Goal: Task Accomplishment & Management: Manage account settings

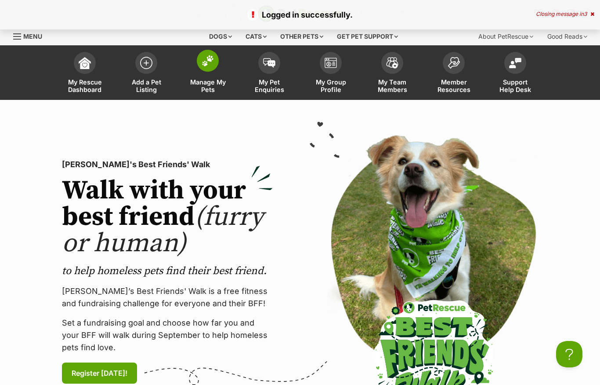
click at [209, 82] on span "Manage My Pets" at bounding box center [208, 85] width 40 height 15
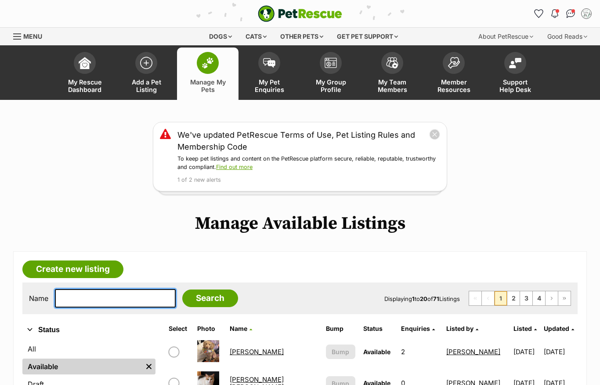
click at [126, 298] on input "text" at bounding box center [115, 298] width 121 height 18
type input "Basil"
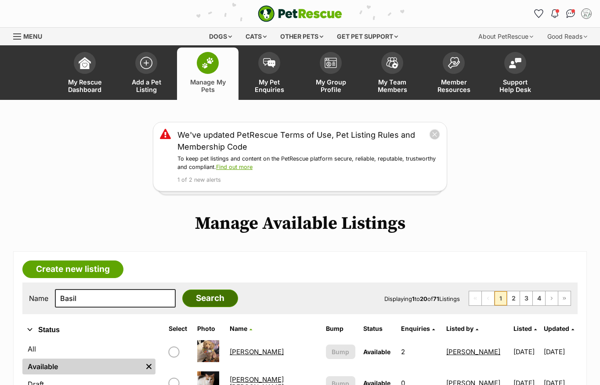
click at [202, 300] on input "Search" at bounding box center [210, 298] width 56 height 18
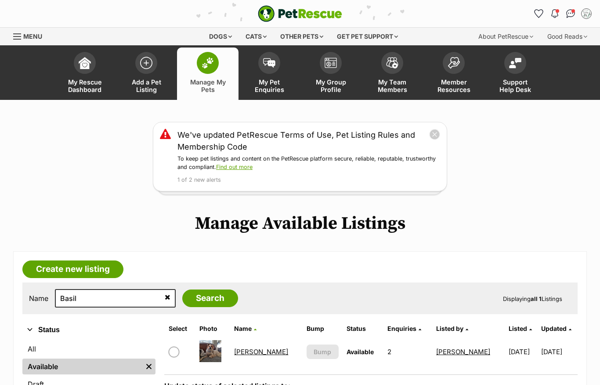
click at [259, 348] on link "[PERSON_NAME]" at bounding box center [261, 351] width 54 height 8
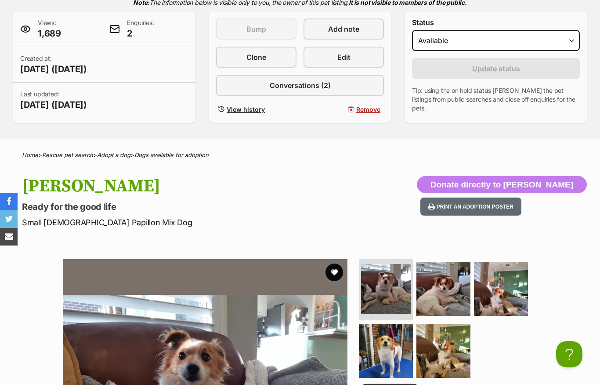
scroll to position [198, 0]
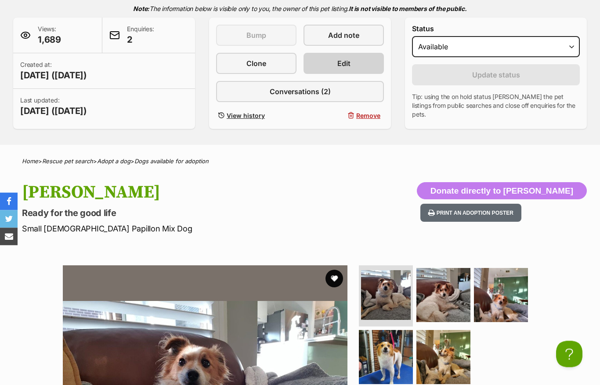
click at [362, 66] on link "Edit" at bounding box center [344, 63] width 80 height 21
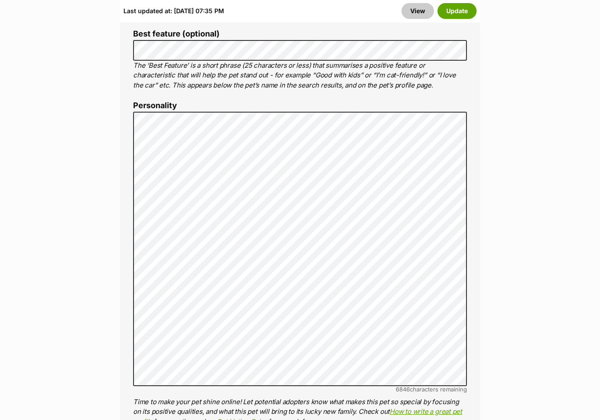
scroll to position [659, 0]
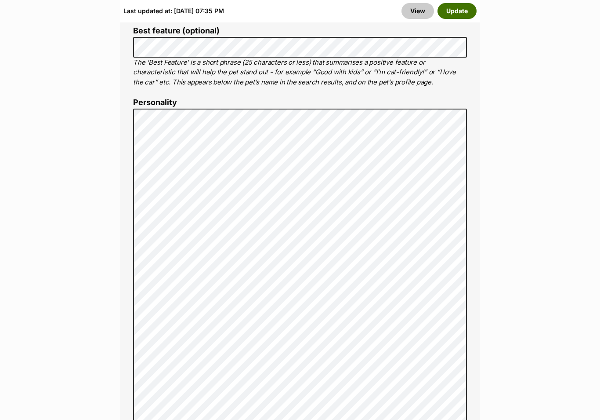
click at [462, 11] on button "Update" at bounding box center [457, 11] width 39 height 16
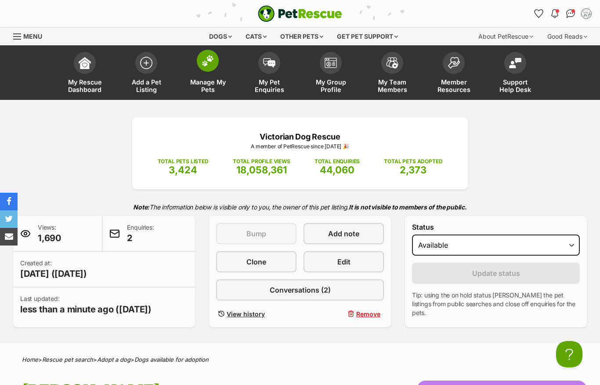
click at [209, 66] on img at bounding box center [208, 60] width 12 height 11
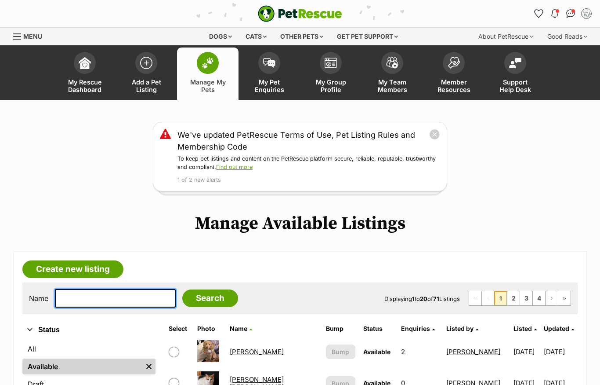
click at [122, 297] on input "text" at bounding box center [115, 298] width 121 height 18
type input "Lily"
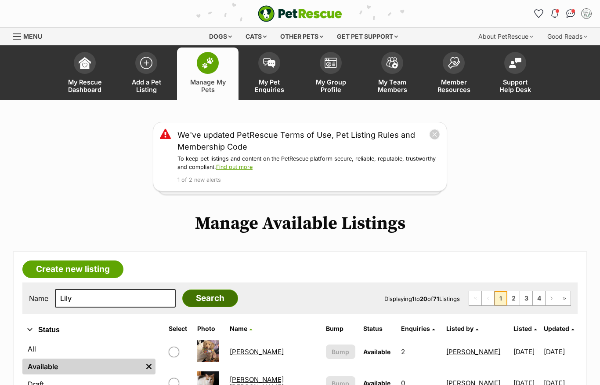
click at [200, 299] on input "Search" at bounding box center [210, 298] width 56 height 18
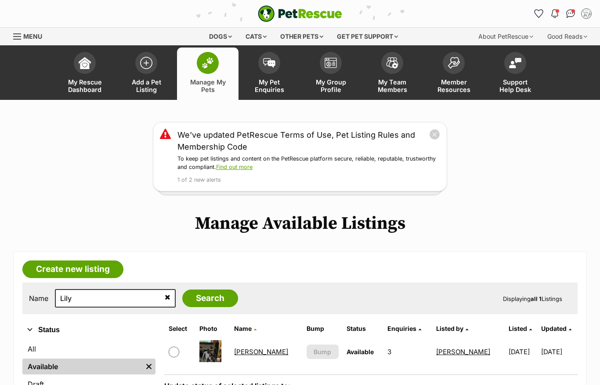
click at [262, 355] on link "Lily Tamblyn" at bounding box center [261, 351] width 54 height 8
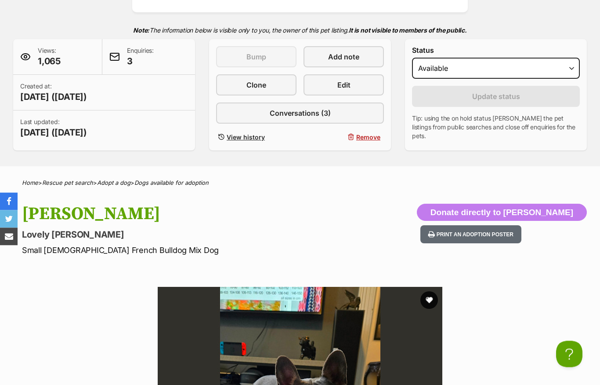
scroll to position [175, 0]
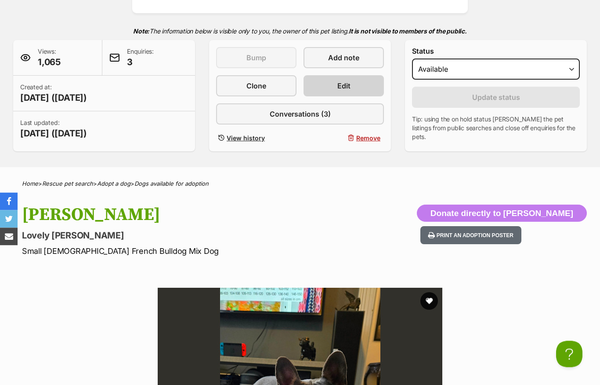
click at [357, 89] on link "Edit" at bounding box center [344, 86] width 80 height 21
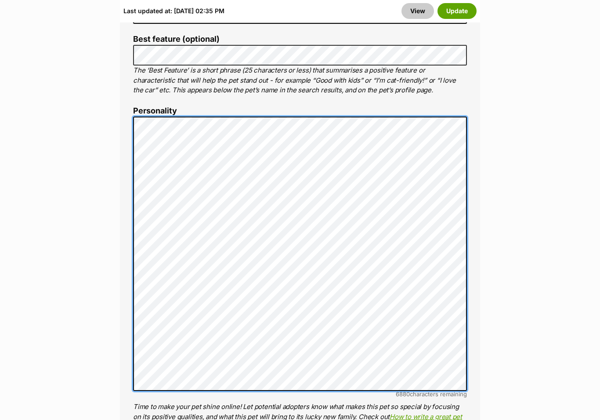
scroll to position [692, 0]
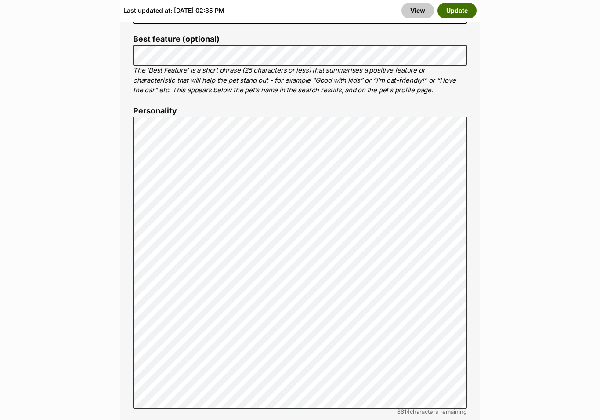
click at [460, 15] on button "Update" at bounding box center [457, 11] width 39 height 16
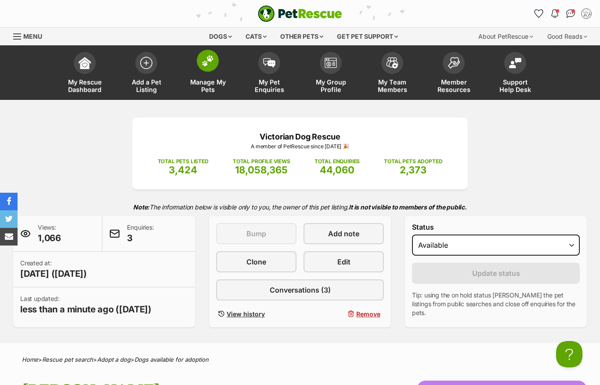
click at [207, 67] on span at bounding box center [208, 61] width 22 height 22
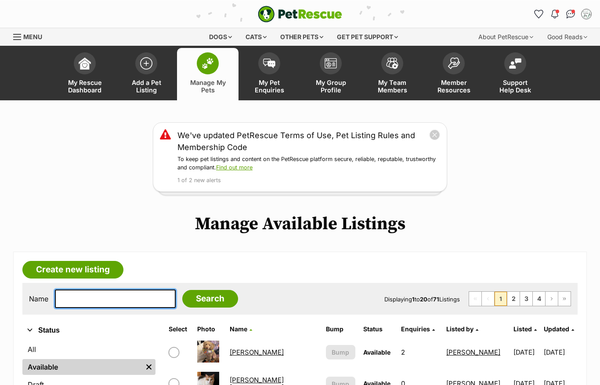
click at [125, 301] on input "text" at bounding box center [115, 298] width 121 height 18
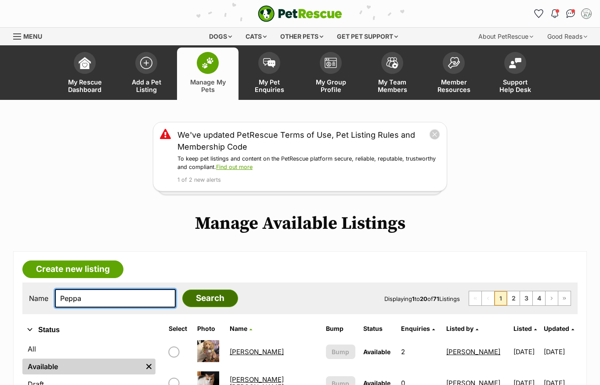
type input "Peppa"
click at [195, 304] on input "Search" at bounding box center [210, 298] width 56 height 18
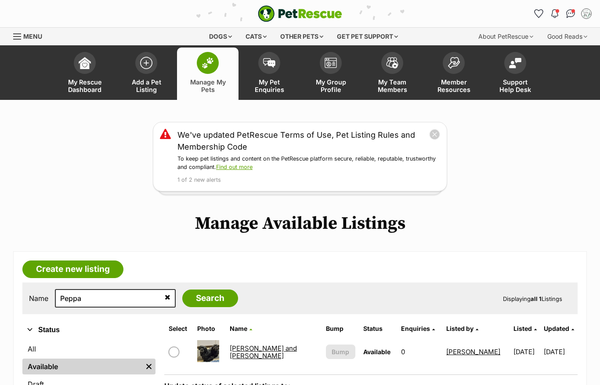
click at [272, 354] on link "[PERSON_NAME] and [PERSON_NAME]" at bounding box center [263, 352] width 67 height 16
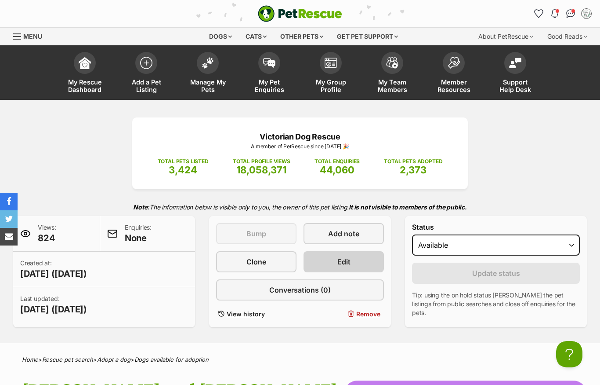
click at [367, 266] on link "Edit" at bounding box center [344, 261] width 80 height 21
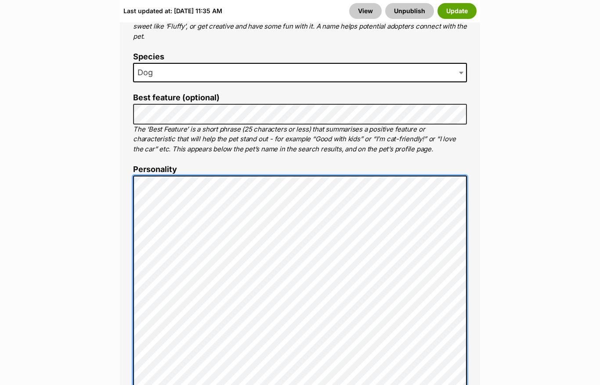
scroll to position [588, 0]
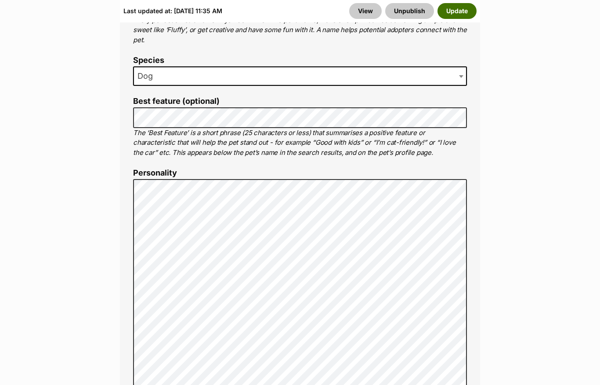
click at [461, 10] on button "Update" at bounding box center [457, 11] width 39 height 16
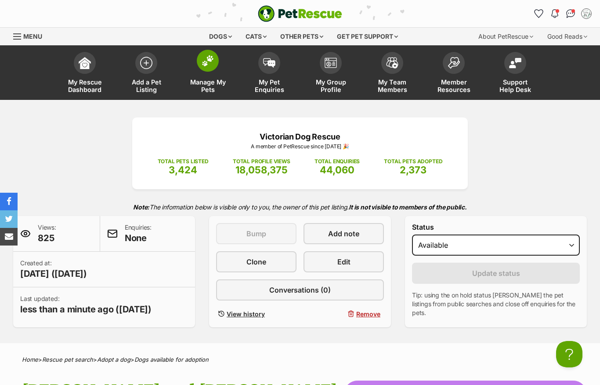
click at [213, 61] on img at bounding box center [208, 60] width 12 height 11
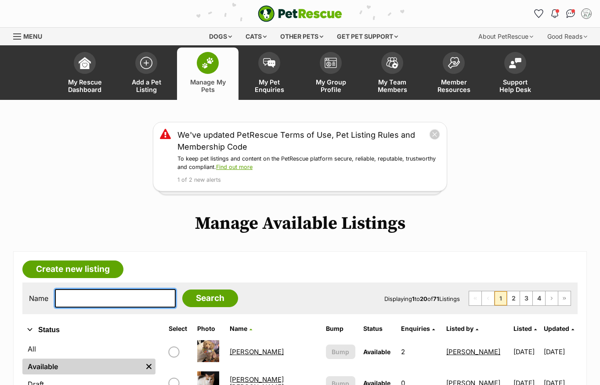
click at [88, 300] on input "text" at bounding box center [115, 298] width 121 height 18
type input "[PERSON_NAME]"
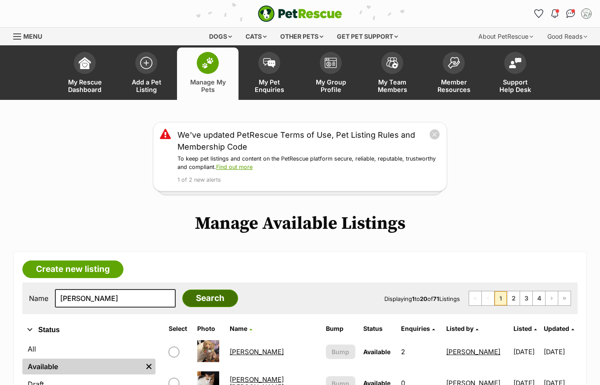
click at [185, 301] on input "Search" at bounding box center [210, 298] width 56 height 18
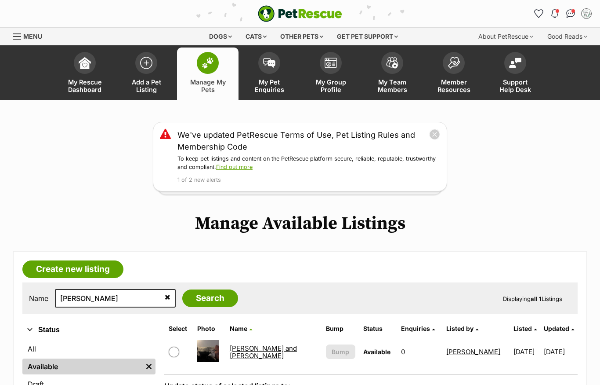
click at [238, 354] on link "[PERSON_NAME] and [PERSON_NAME]" at bounding box center [263, 352] width 67 height 16
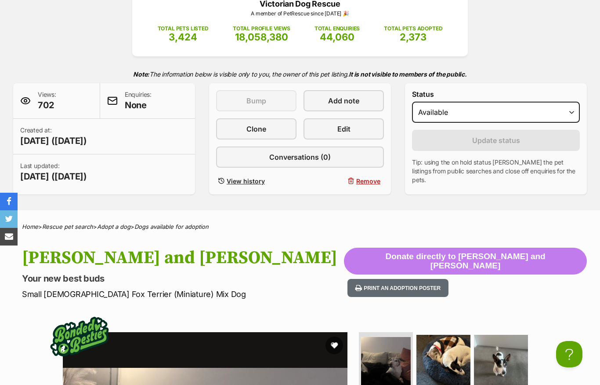
scroll to position [132, 0]
click at [354, 132] on link "Edit" at bounding box center [344, 129] width 80 height 21
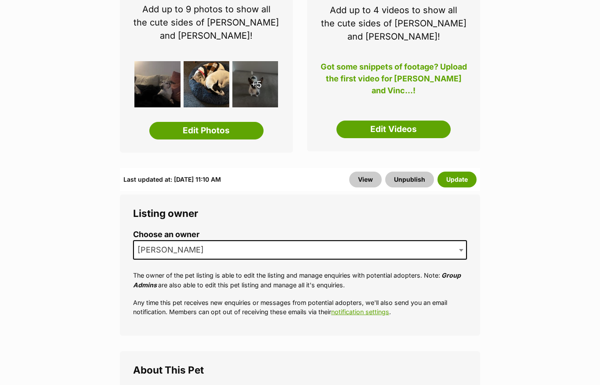
scroll to position [181, 0]
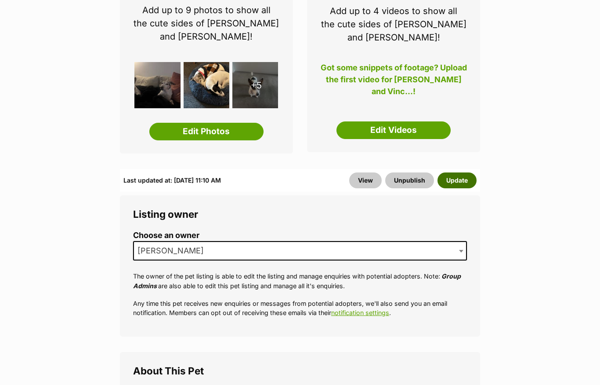
click at [466, 178] on button "Update" at bounding box center [457, 180] width 39 height 16
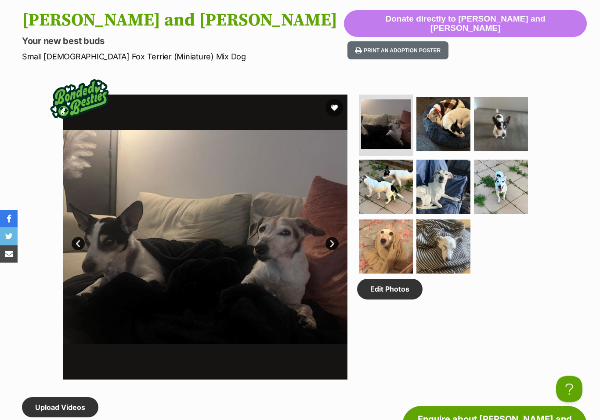
scroll to position [377, 0]
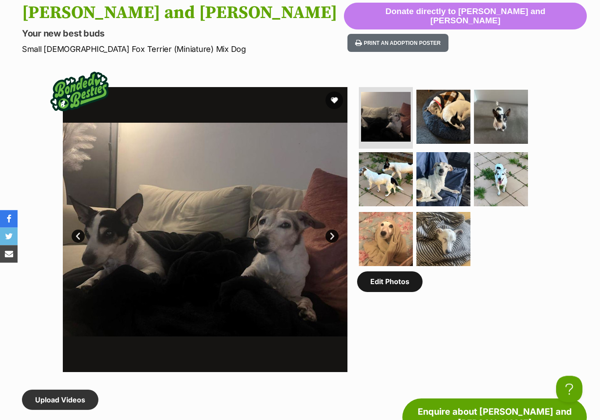
click at [403, 285] on link "Edit Photos" at bounding box center [389, 282] width 65 height 20
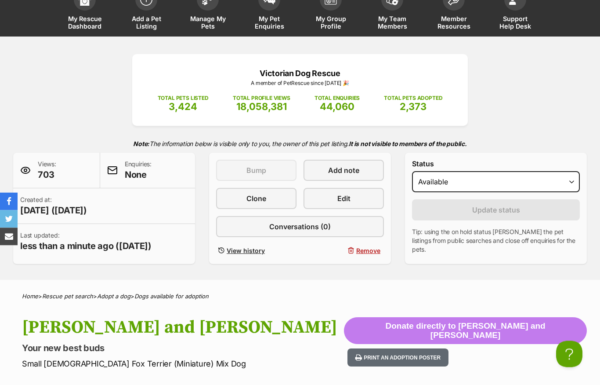
scroll to position [47, 0]
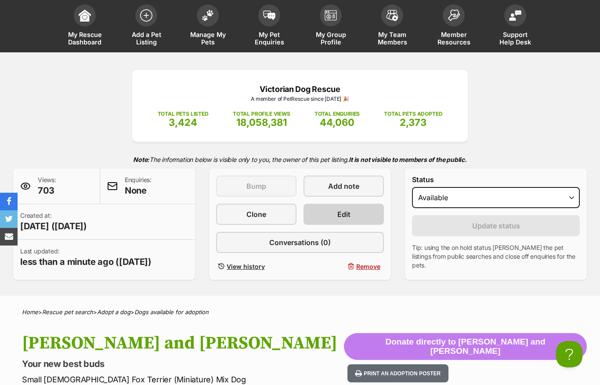
click at [354, 218] on link "Edit" at bounding box center [344, 213] width 80 height 21
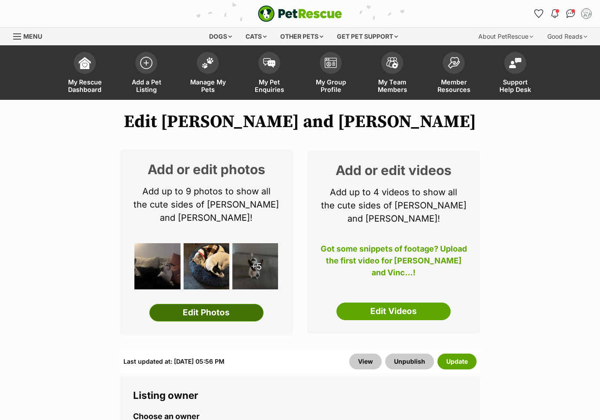
click at [247, 310] on link "Edit Photos" at bounding box center [206, 313] width 114 height 18
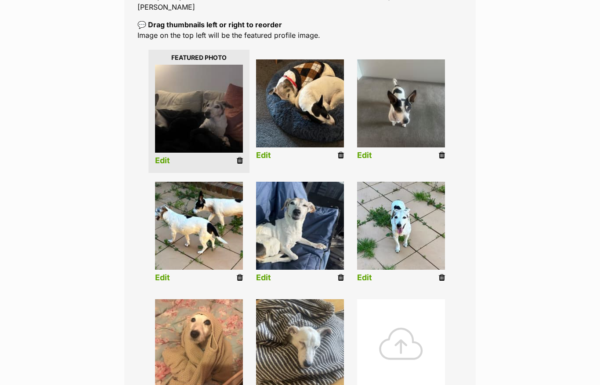
scroll to position [190, 0]
click at [243, 156] on icon at bounding box center [240, 160] width 6 height 8
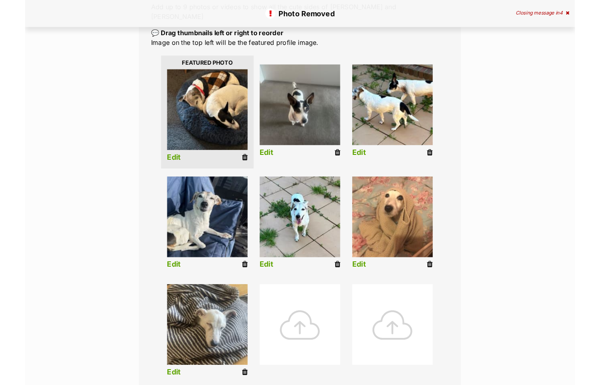
scroll to position [222, 0]
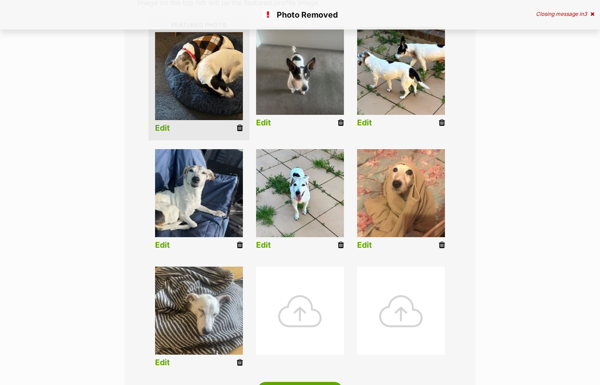
click at [343, 241] on icon at bounding box center [341, 245] width 6 height 8
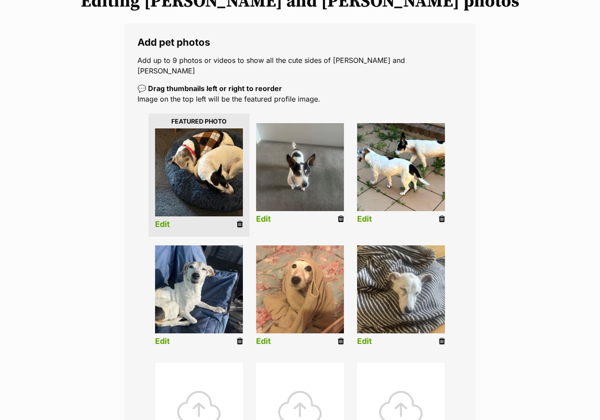
scroll to position [126, 0]
click at [441, 215] on icon at bounding box center [442, 219] width 6 height 8
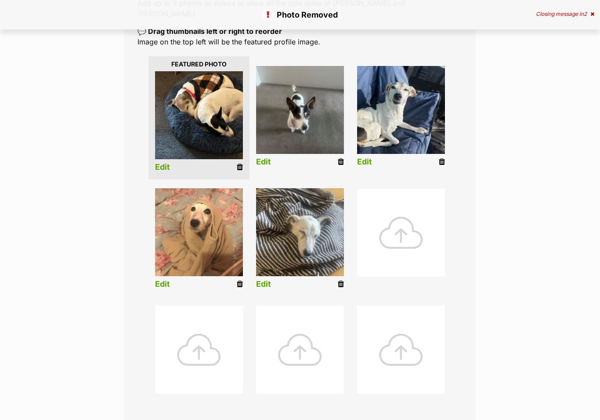
scroll to position [183, 0]
click at [409, 230] on div at bounding box center [401, 233] width 88 height 88
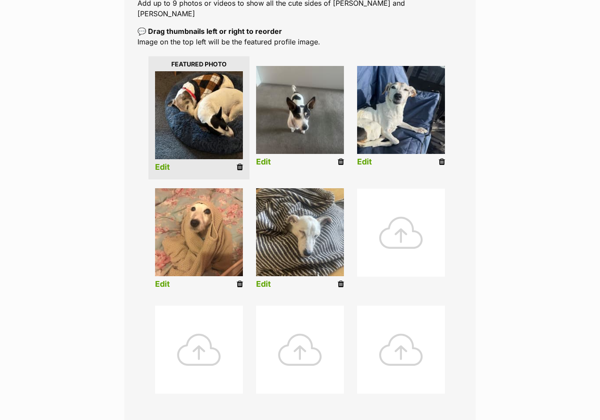
click at [410, 226] on div at bounding box center [401, 233] width 88 height 88
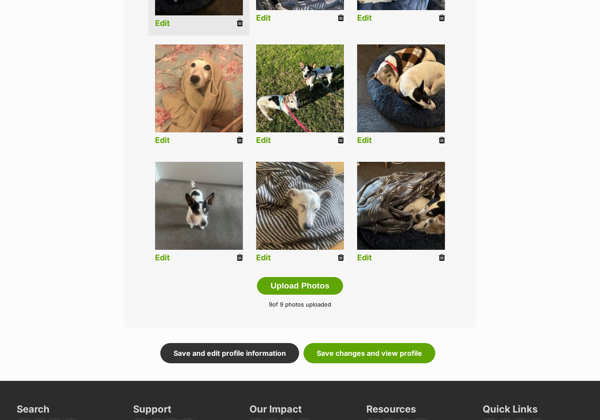
scroll to position [335, 0]
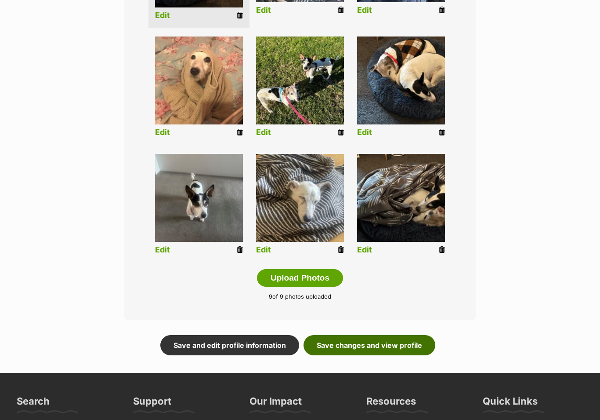
click at [405, 335] on link "Save changes and view profile" at bounding box center [370, 345] width 132 height 20
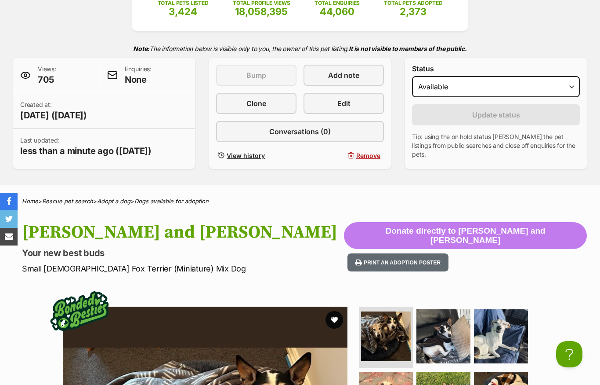
scroll to position [146, 0]
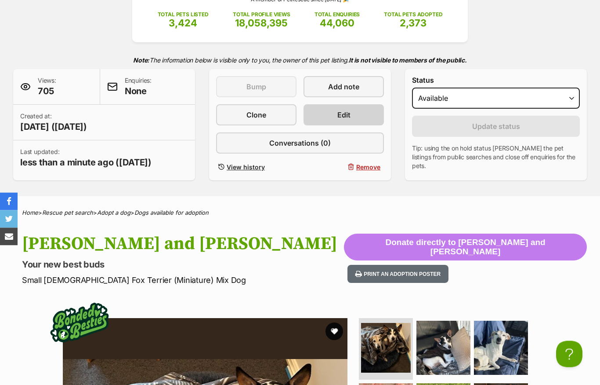
click at [352, 121] on link "Edit" at bounding box center [344, 115] width 80 height 21
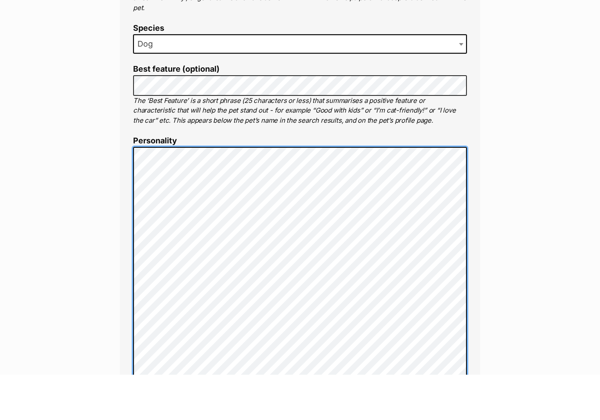
scroll to position [579, 0]
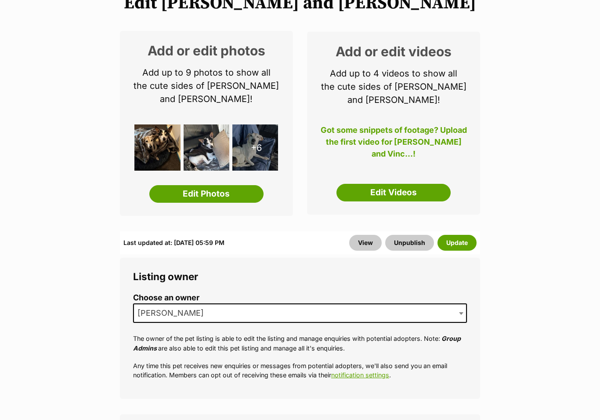
scroll to position [121, 0]
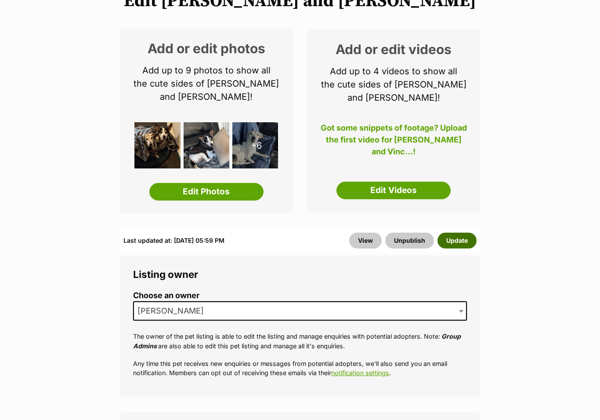
click at [471, 239] on button "Update" at bounding box center [457, 240] width 39 height 16
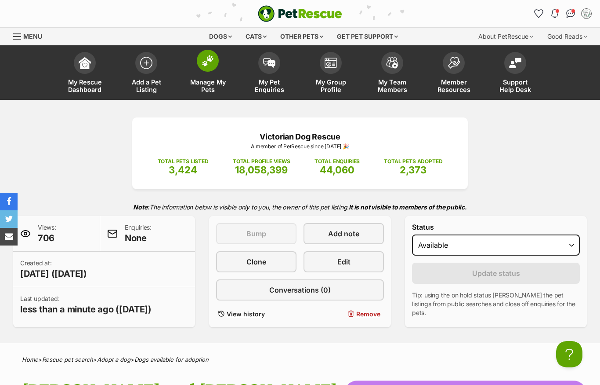
click at [204, 71] on span at bounding box center [208, 61] width 22 height 22
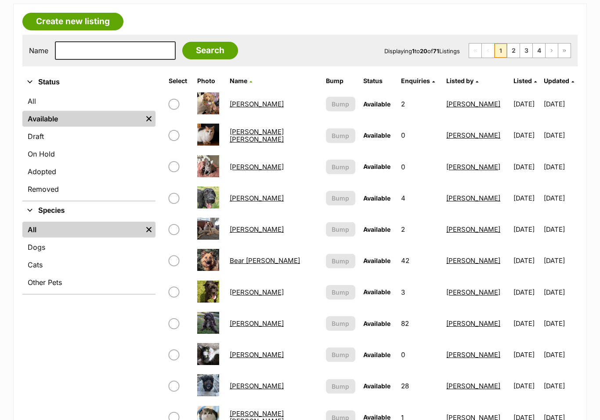
scroll to position [262, 0]
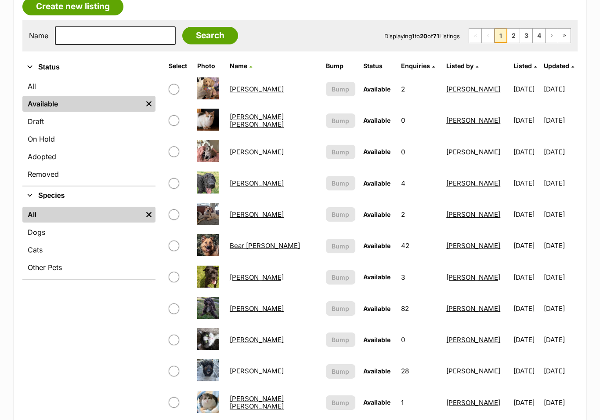
click at [266, 182] on link "Arthur Russelton" at bounding box center [257, 183] width 54 height 8
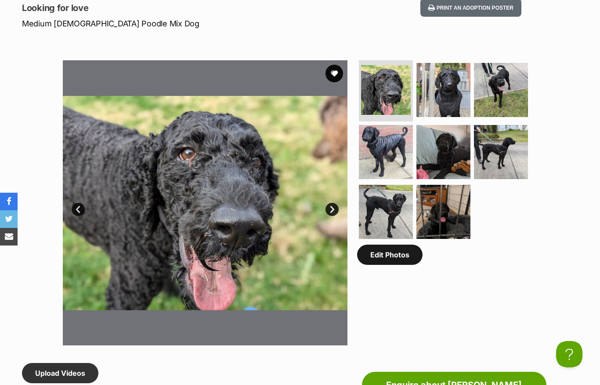
click at [399, 258] on link "Edit Photos" at bounding box center [389, 254] width 65 height 20
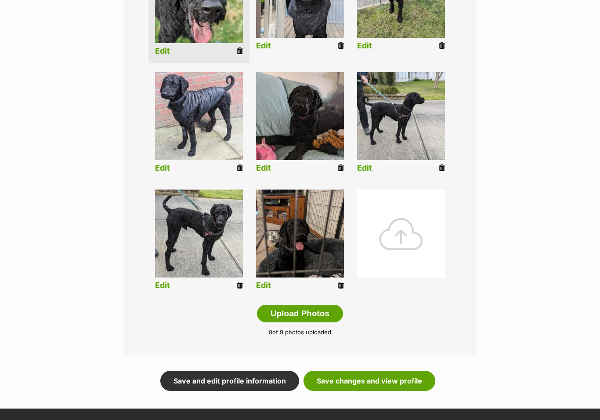
scroll to position [289, 0]
click at [409, 233] on div at bounding box center [401, 233] width 88 height 88
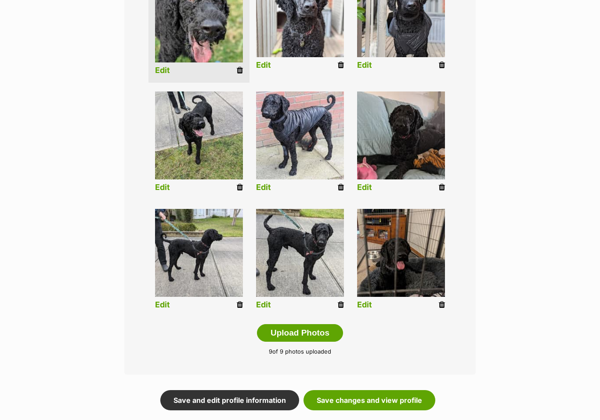
scroll to position [367, 0]
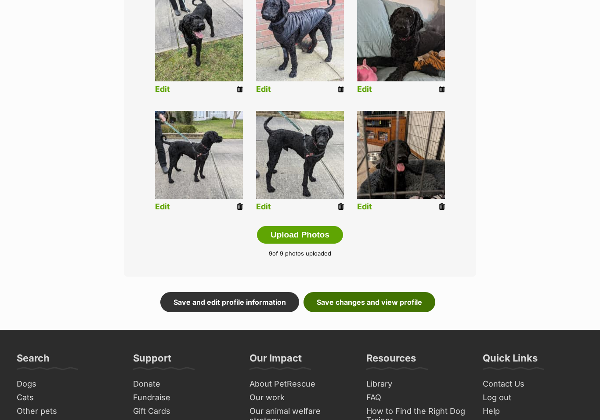
click at [407, 301] on link "Save changes and view profile" at bounding box center [370, 302] width 132 height 20
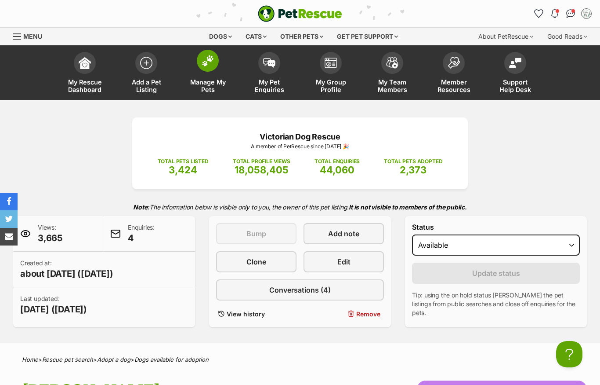
click at [207, 67] on span at bounding box center [208, 61] width 22 height 22
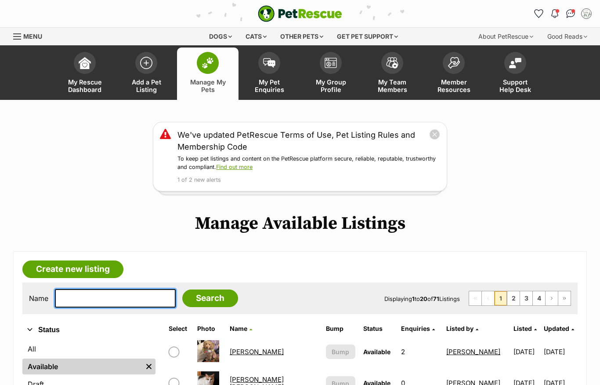
click at [131, 302] on input "text" at bounding box center [115, 298] width 121 height 18
type input "[PERSON_NAME]"
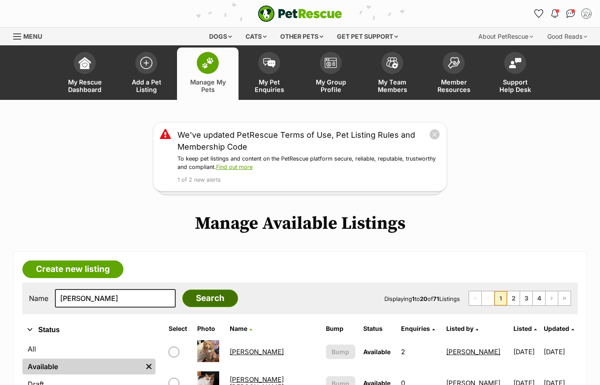
click at [193, 299] on input "Search" at bounding box center [210, 298] width 56 height 18
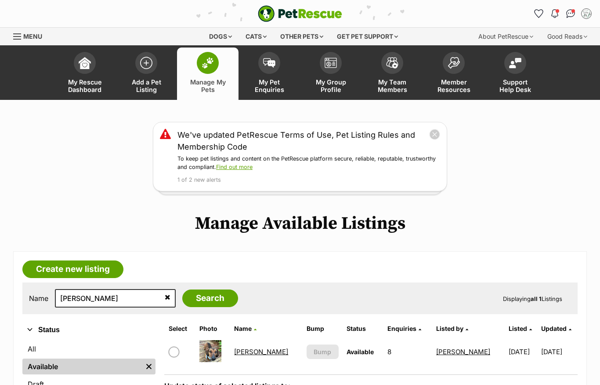
click at [265, 352] on link "[PERSON_NAME]" at bounding box center [261, 351] width 54 height 8
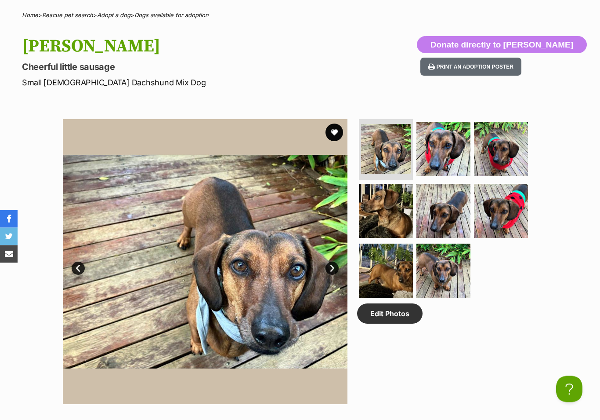
scroll to position [344, 0]
click at [403, 317] on link "Edit Photos" at bounding box center [389, 313] width 65 height 20
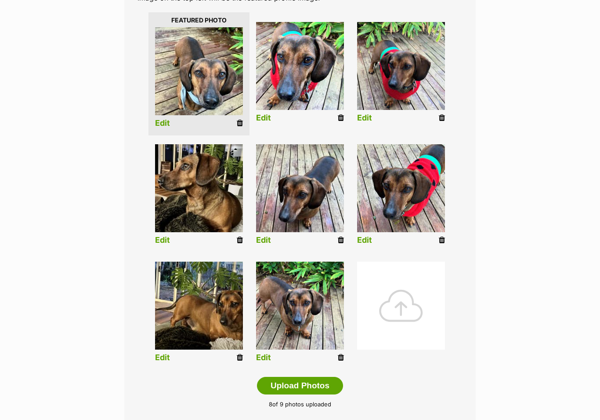
scroll to position [217, 0]
click at [401, 310] on div at bounding box center [401, 305] width 88 height 88
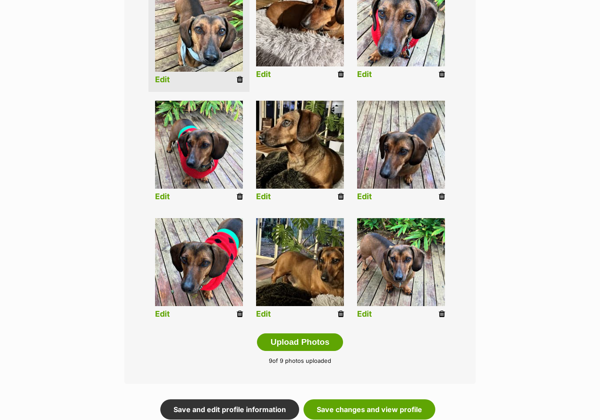
scroll to position [388, 0]
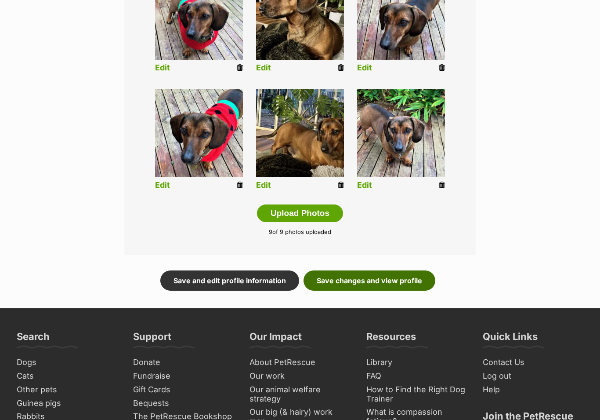
click at [405, 284] on link "Save changes and view profile" at bounding box center [370, 281] width 132 height 20
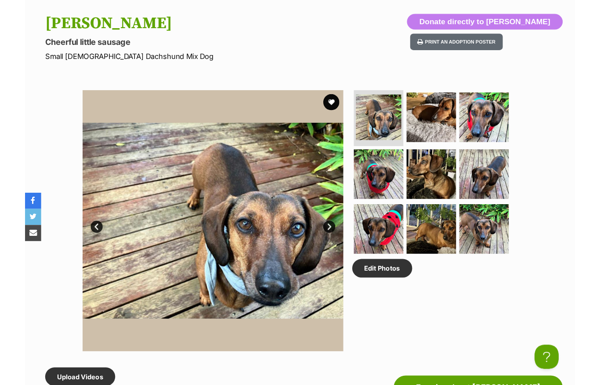
scroll to position [400, 0]
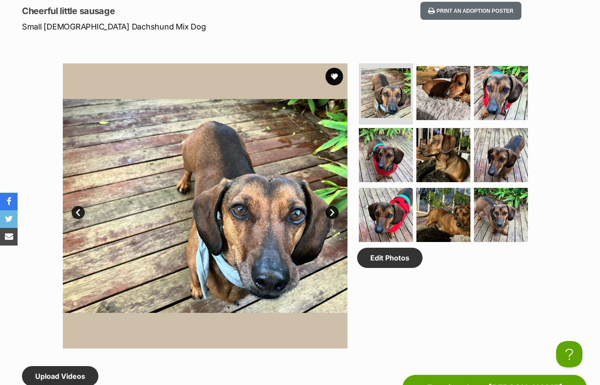
click at [334, 217] on link "Next" at bounding box center [332, 212] width 13 height 13
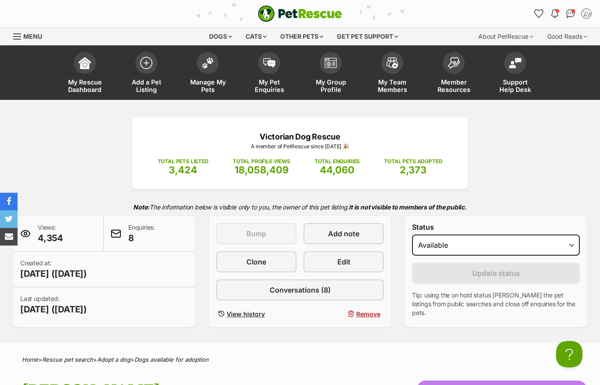
scroll to position [0, 0]
click at [209, 61] on img at bounding box center [208, 60] width 12 height 11
click at [203, 70] on span at bounding box center [208, 61] width 22 height 22
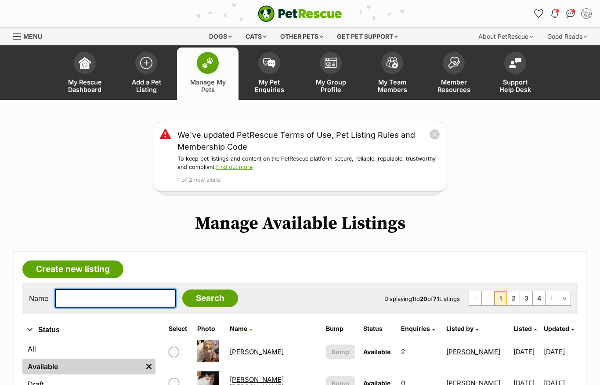
click at [129, 300] on input "text" at bounding box center [115, 298] width 121 height 18
type input "Smoky"
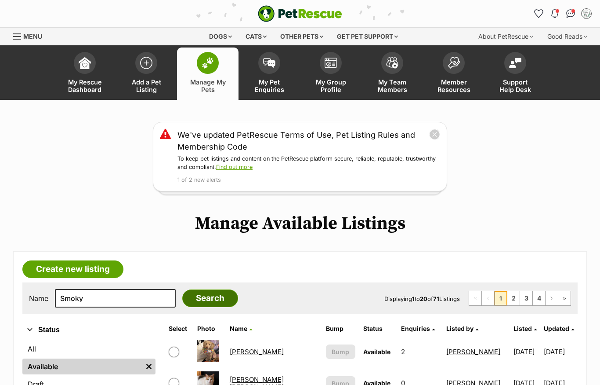
click at [198, 300] on input "Search" at bounding box center [210, 298] width 56 height 18
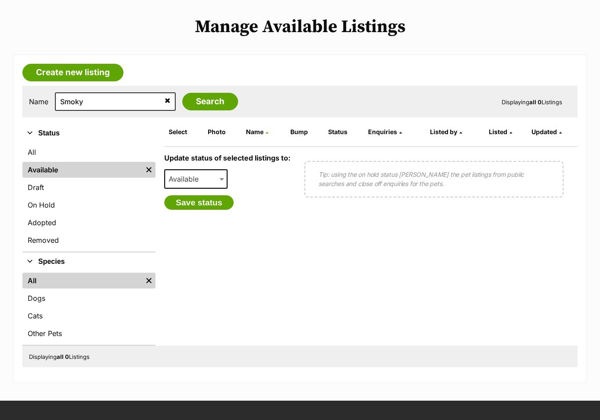
scroll to position [200, 0]
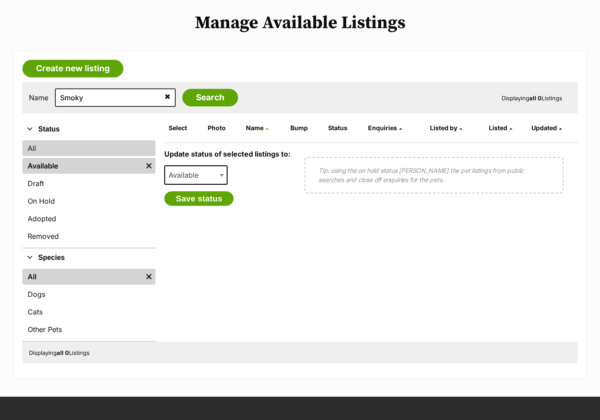
click at [81, 147] on link "All" at bounding box center [88, 148] width 133 height 16
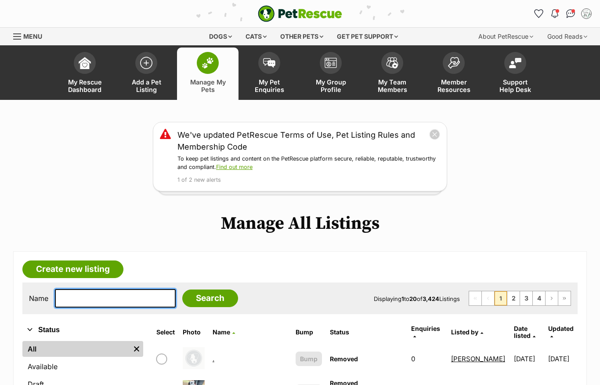
click at [104, 298] on input "text" at bounding box center [115, 298] width 121 height 18
type input "Smoky"
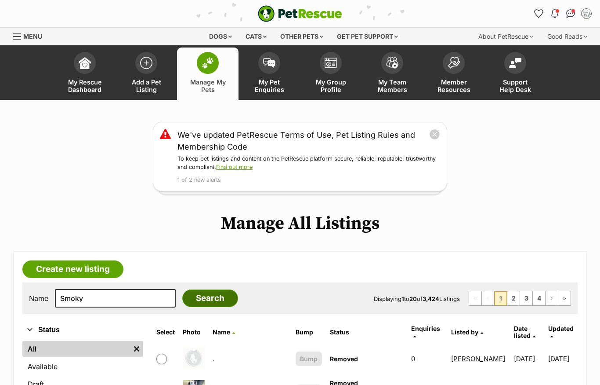
click at [191, 298] on input "Search" at bounding box center [210, 298] width 56 height 18
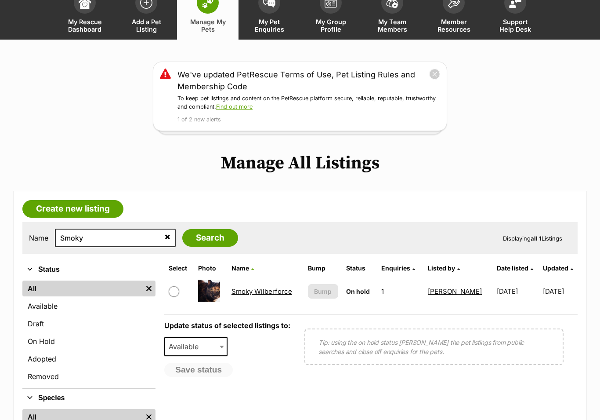
scroll to position [82, 0]
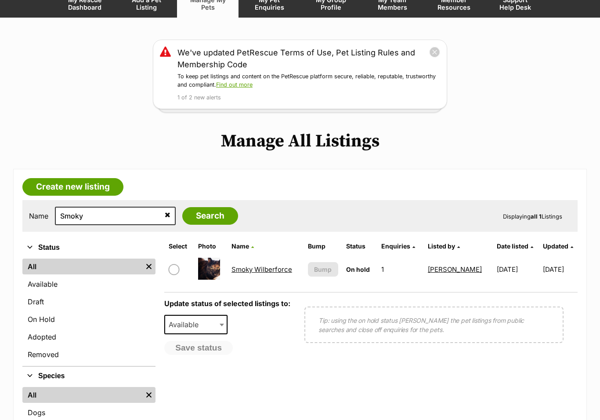
click at [274, 270] on link "Smoky Wilberforce" at bounding box center [262, 269] width 61 height 8
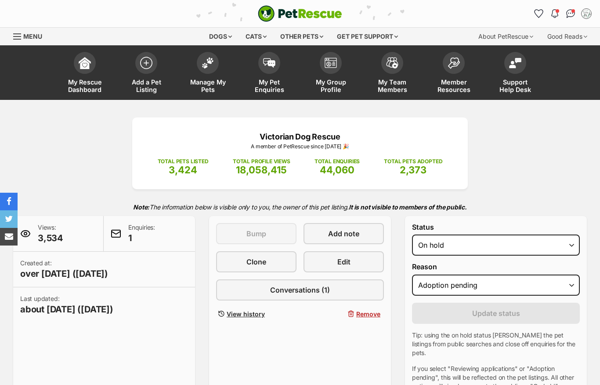
select select "adoption_pending"
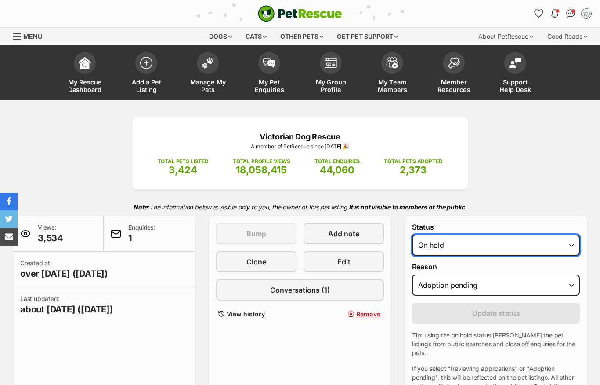
click at [499, 247] on select "Draft - not available as listing has enquires Available On hold Adopted" at bounding box center [496, 244] width 168 height 21
select select "rehomed"
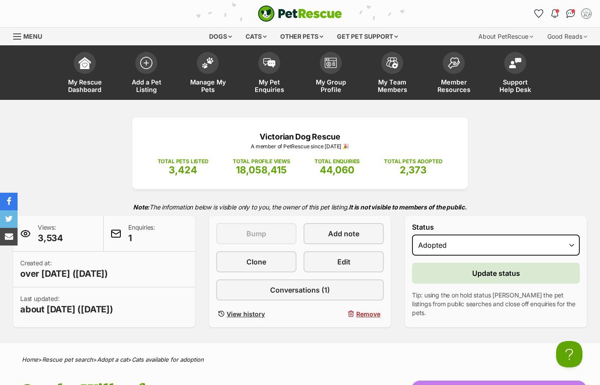
click at [521, 272] on button "Update status" at bounding box center [496, 272] width 168 height 21
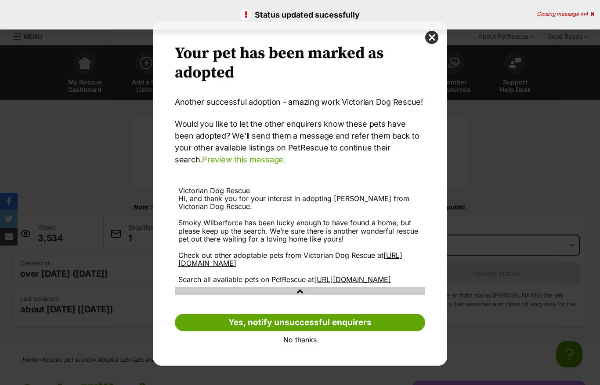
click at [305, 343] on link "No thanks" at bounding box center [300, 339] width 250 height 8
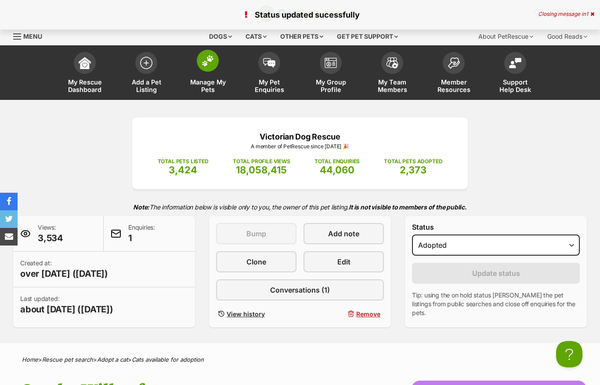
click at [210, 68] on span at bounding box center [208, 61] width 22 height 22
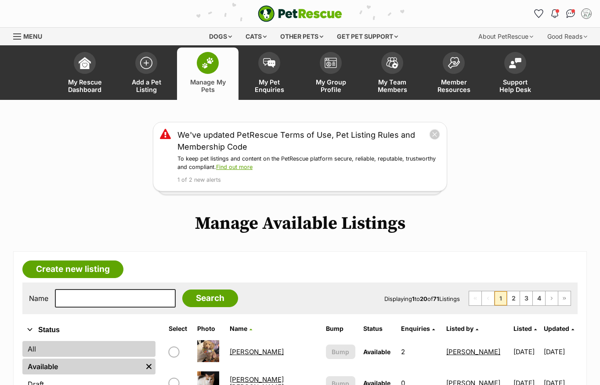
click at [112, 349] on link "All" at bounding box center [88, 349] width 133 height 16
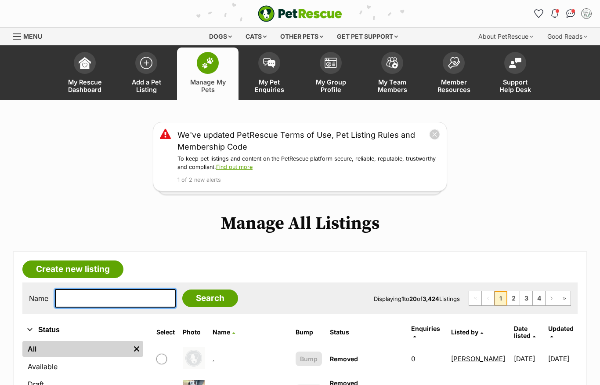
click at [117, 303] on input "text" at bounding box center [115, 298] width 121 height 18
type input "Gizmo"
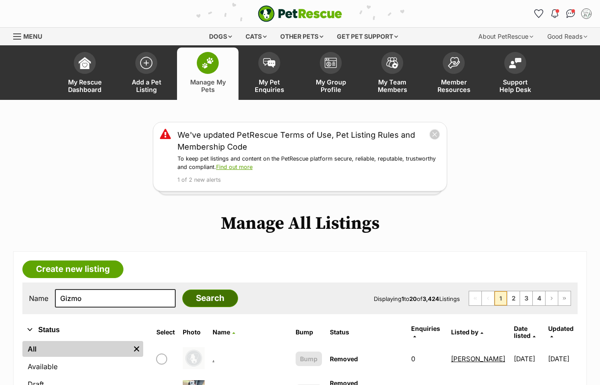
click at [192, 303] on input "Search" at bounding box center [210, 298] width 56 height 18
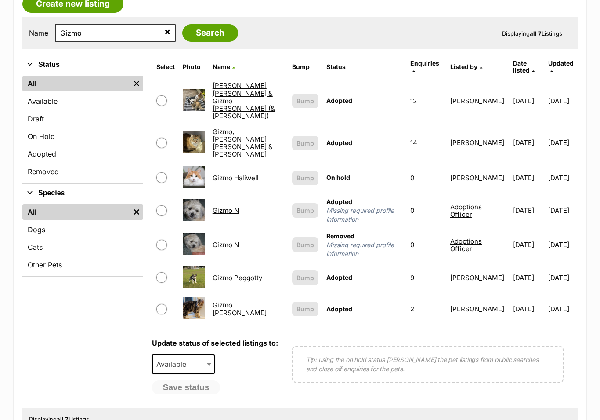
scroll to position [270, 0]
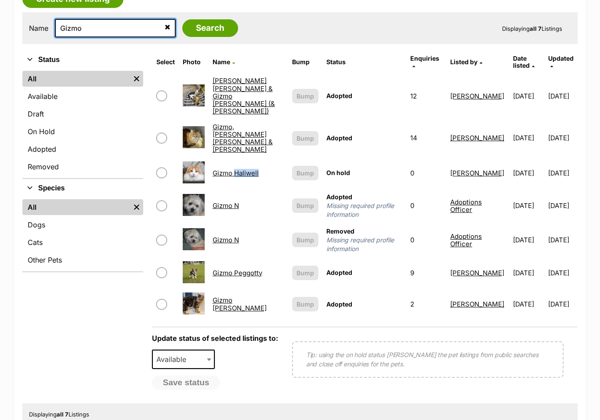
click at [80, 32] on input "Gizmo" at bounding box center [115, 28] width 121 height 18
type input "G"
type input "Louie"
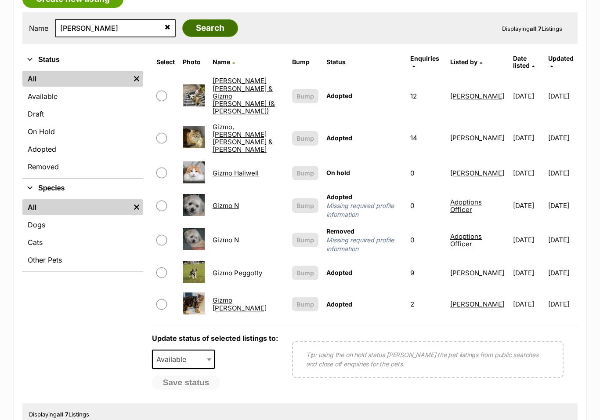
click at [196, 30] on input "Search" at bounding box center [210, 28] width 56 height 18
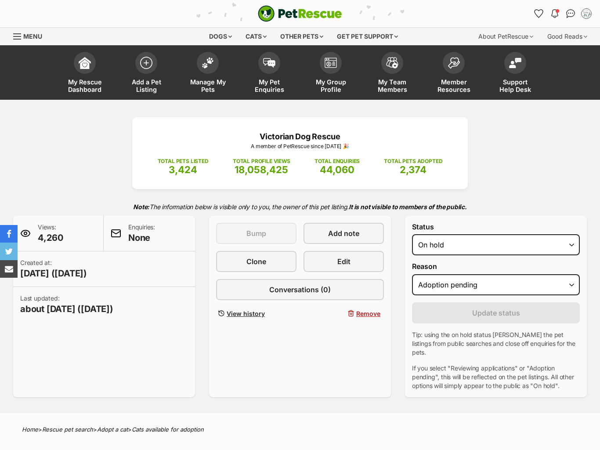
select select "adoption_pending"
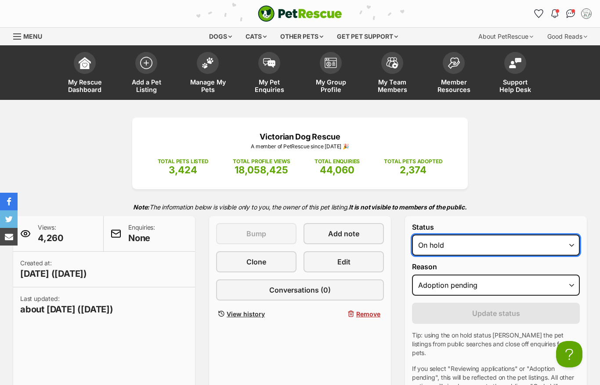
click at [497, 243] on select "Draft Available On hold Adopted" at bounding box center [496, 244] width 168 height 21
click at [490, 244] on select "Draft Available On hold Adopted" at bounding box center [496, 244] width 168 height 21
select select "rehomed"
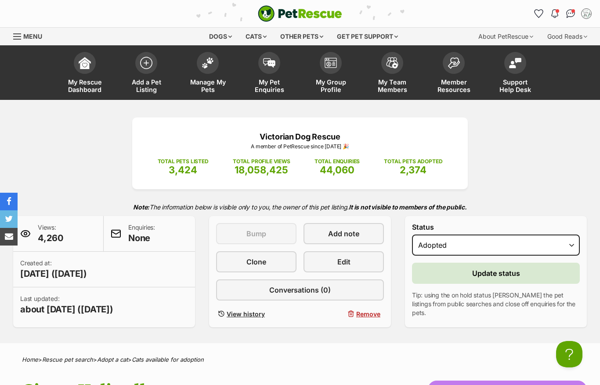
click at [515, 272] on span "Update status" at bounding box center [496, 273] width 48 height 11
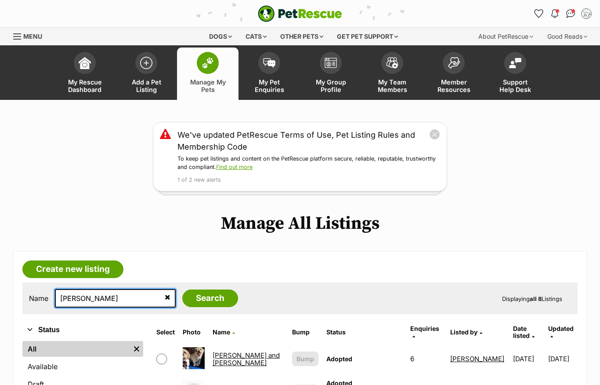
click at [100, 295] on input "Louie" at bounding box center [115, 298] width 121 height 18
type input "L"
type input "[PERSON_NAME]"
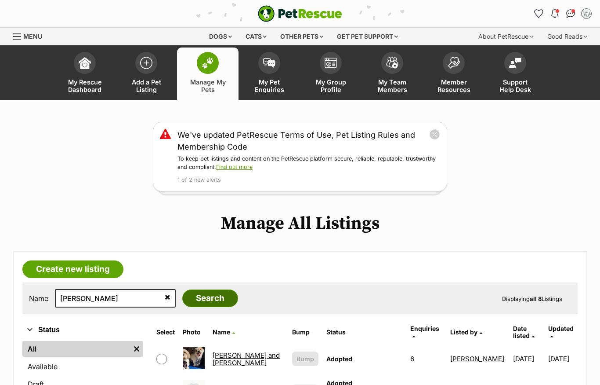
click at [198, 294] on input "Search" at bounding box center [210, 298] width 56 height 18
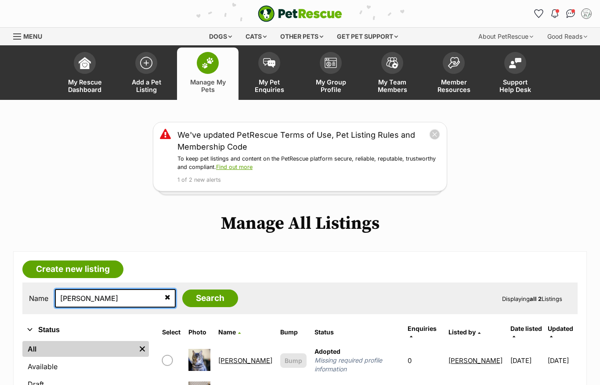
click at [145, 300] on input "[PERSON_NAME]" at bounding box center [115, 298] width 121 height 18
type input "G"
type input "Smoky"
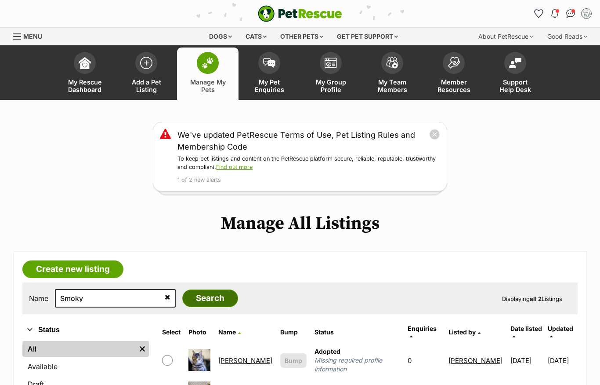
click at [191, 291] on input "Search" at bounding box center [210, 298] width 56 height 18
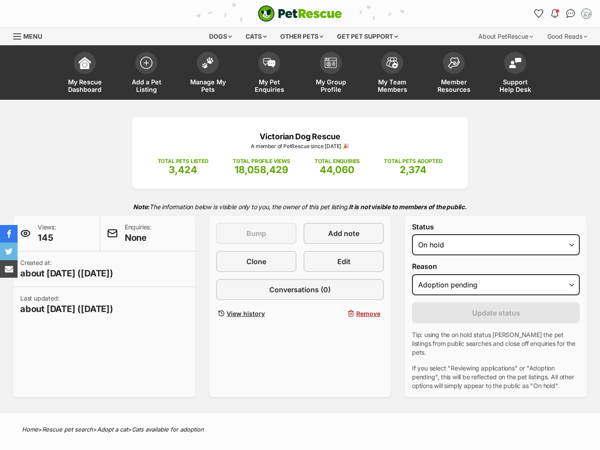
select select "adoption_pending"
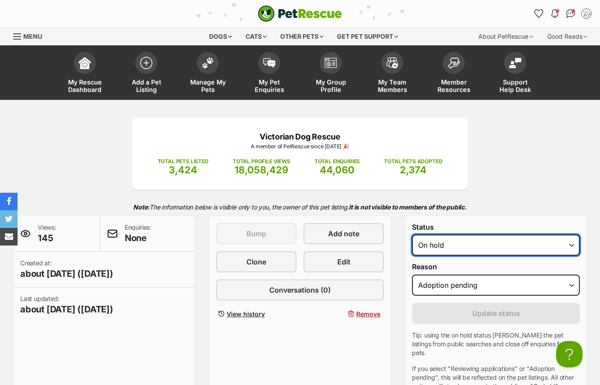
click at [480, 248] on select "Draft Available On hold Adopted" at bounding box center [496, 244] width 168 height 21
select select "rehomed"
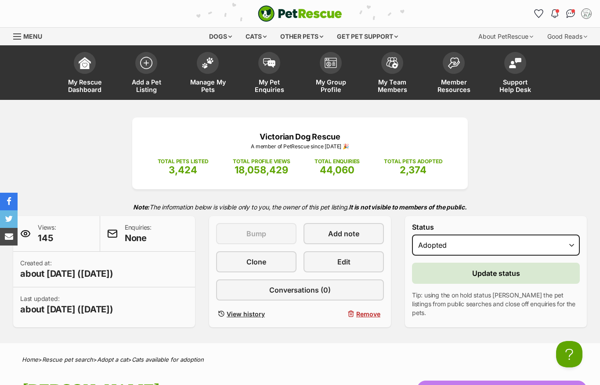
click at [509, 271] on span "Update status" at bounding box center [496, 273] width 48 height 11
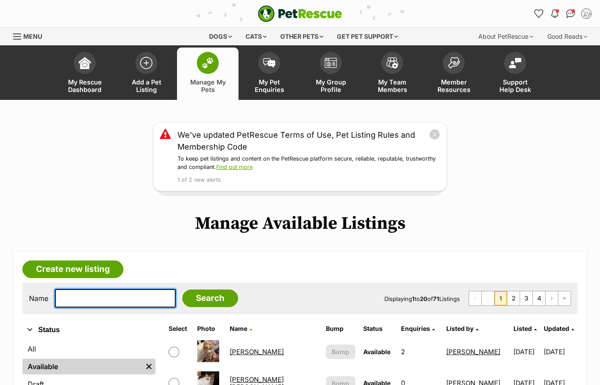
click at [127, 296] on input "text" at bounding box center [115, 298] width 121 height 18
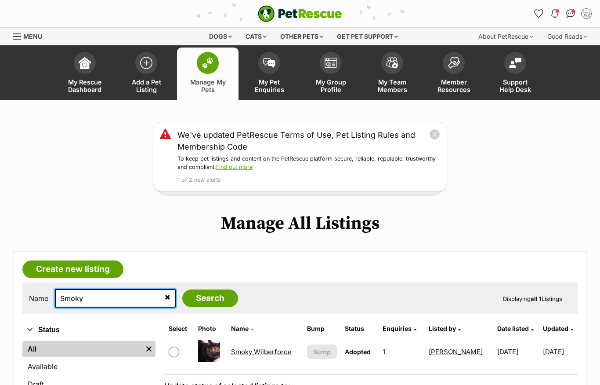
click at [118, 301] on input "Smoky" at bounding box center [115, 298] width 121 height 18
type input "S"
type input "Gizmo"
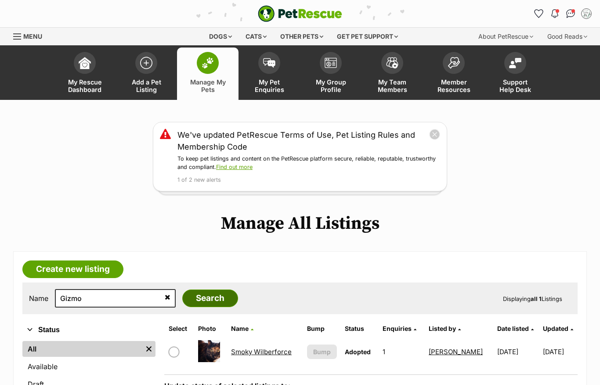
click at [199, 297] on input "Search" at bounding box center [210, 298] width 56 height 18
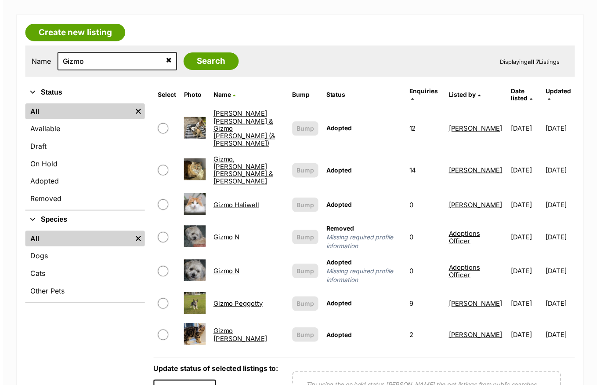
scroll to position [240, 0]
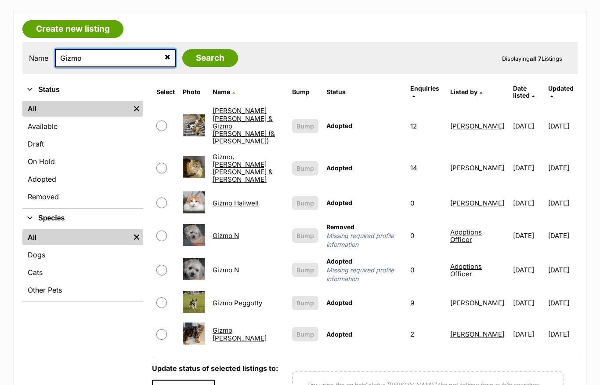
click at [123, 62] on input "Gizmo" at bounding box center [115, 58] width 121 height 18
type input "G"
type input "Louie"
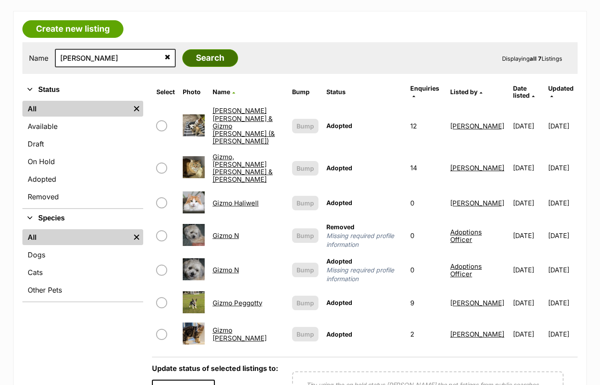
click at [194, 63] on input "Search" at bounding box center [210, 58] width 56 height 18
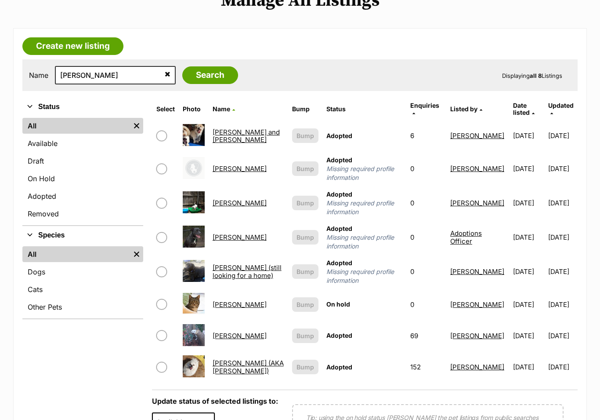
scroll to position [243, 0]
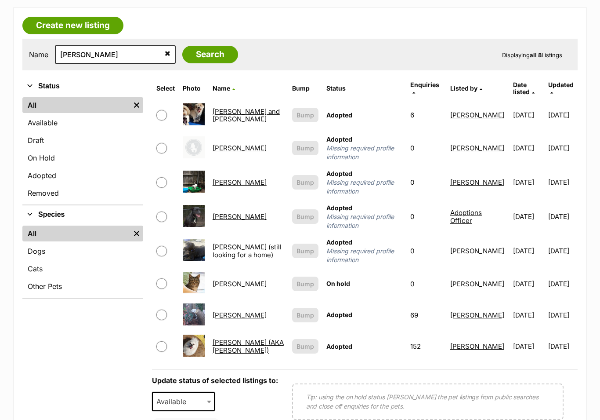
click at [240, 280] on link "[PERSON_NAME]" at bounding box center [240, 284] width 54 height 8
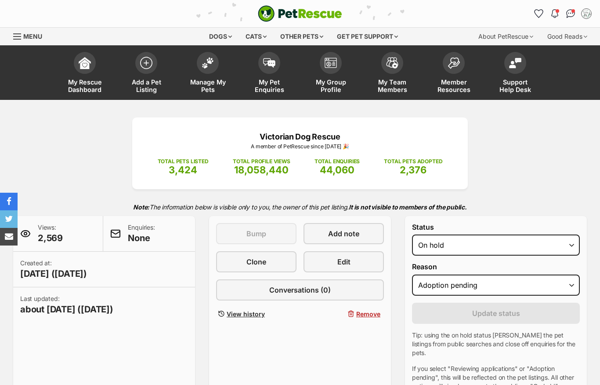
select select "adoption_pending"
click at [495, 241] on select "Draft Available On hold Adopted" at bounding box center [496, 244] width 168 height 21
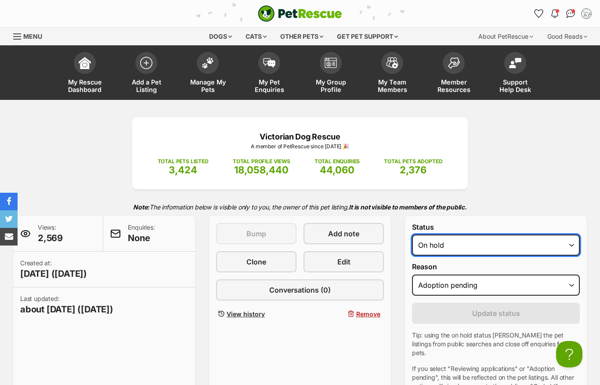
select select "rehomed"
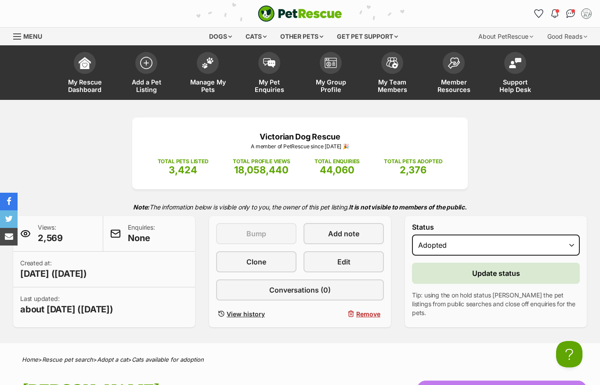
click at [523, 276] on button "Update status" at bounding box center [496, 272] width 168 height 21
